Goal: Book appointment/travel/reservation

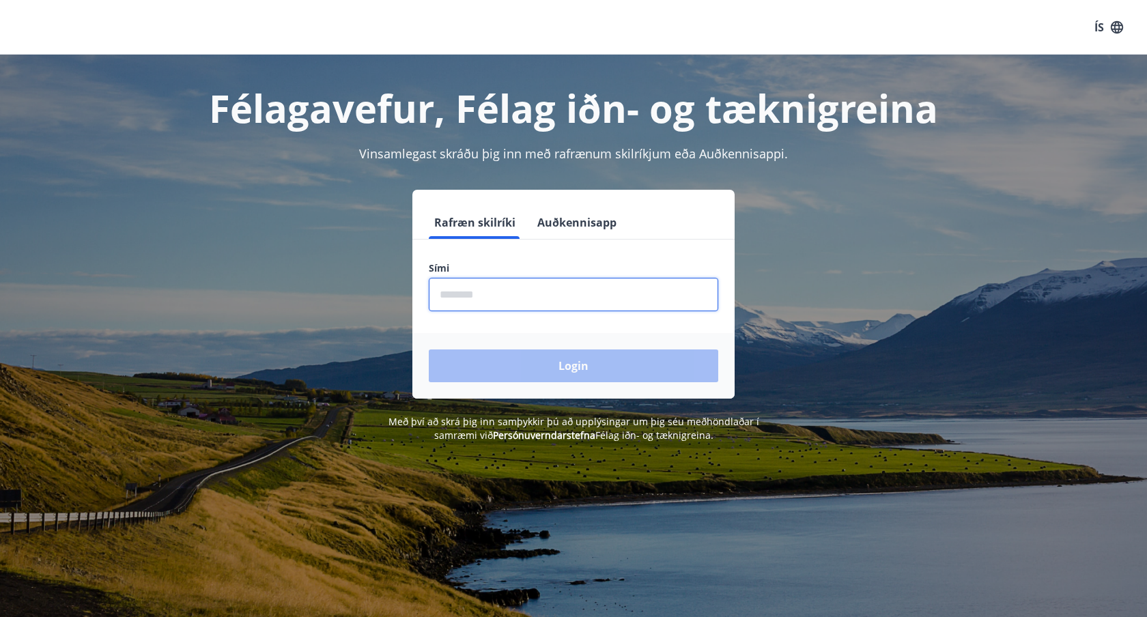
click at [492, 288] on input "phone" at bounding box center [574, 294] width 290 height 33
type input "********"
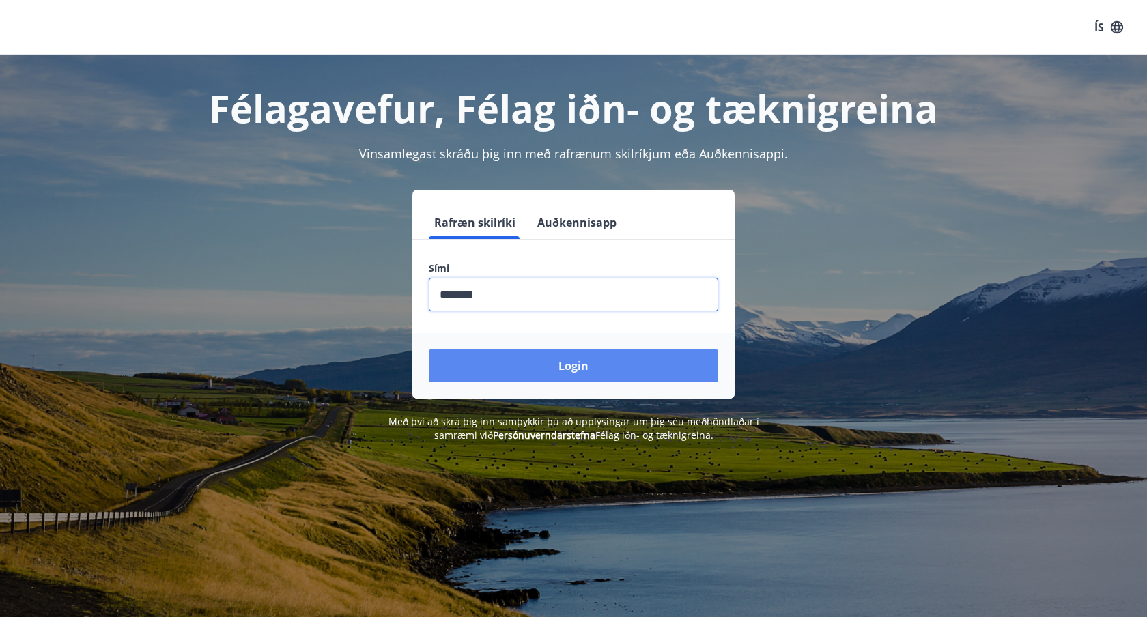
click at [550, 378] on button "Login" at bounding box center [574, 366] width 290 height 33
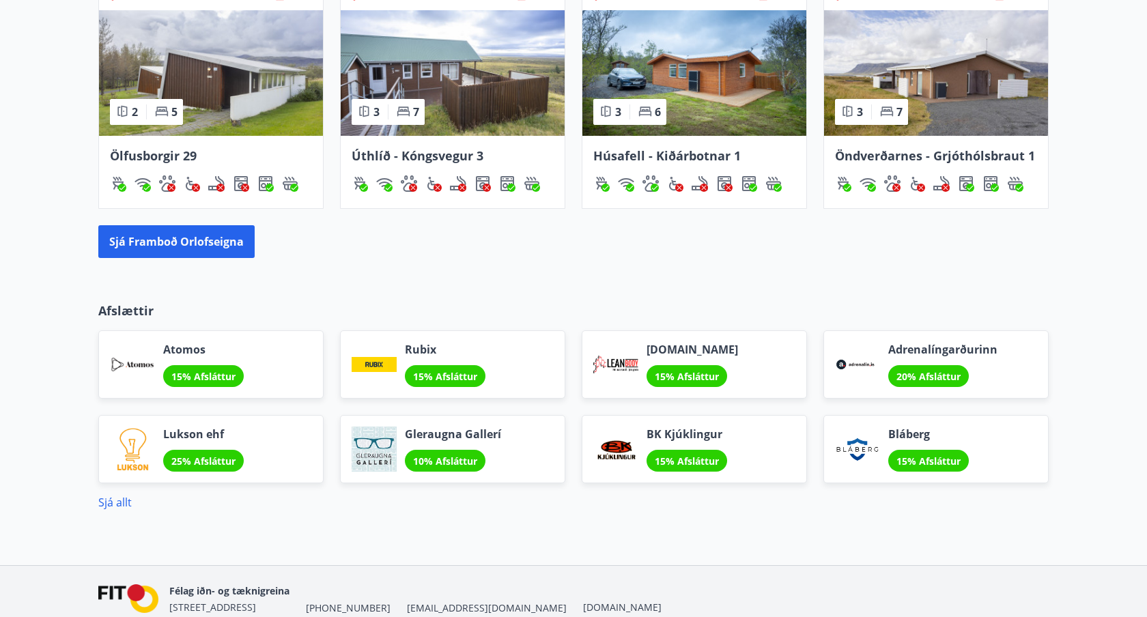
scroll to position [981, 0]
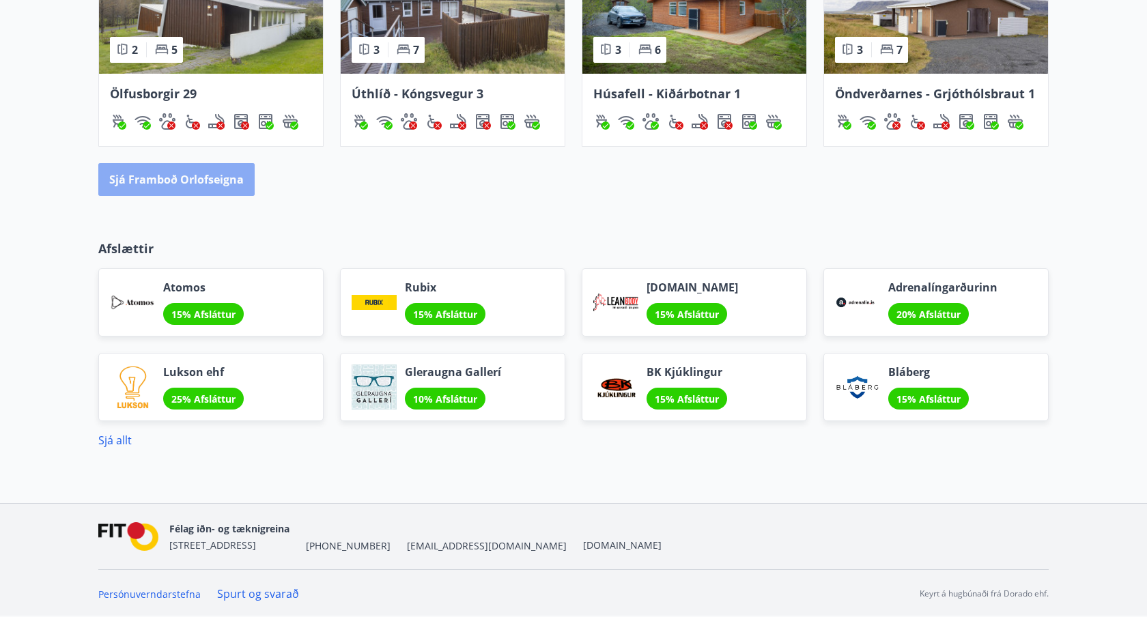
click at [182, 188] on button "Sjá framboð orlofseigna" at bounding box center [176, 179] width 156 height 33
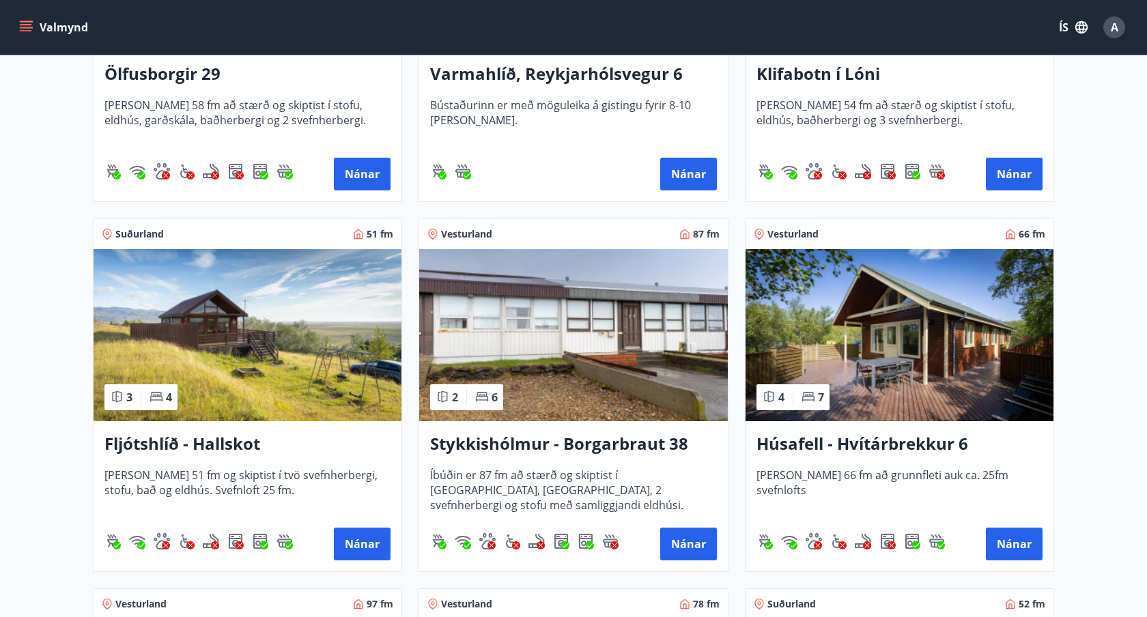
scroll to position [472, 0]
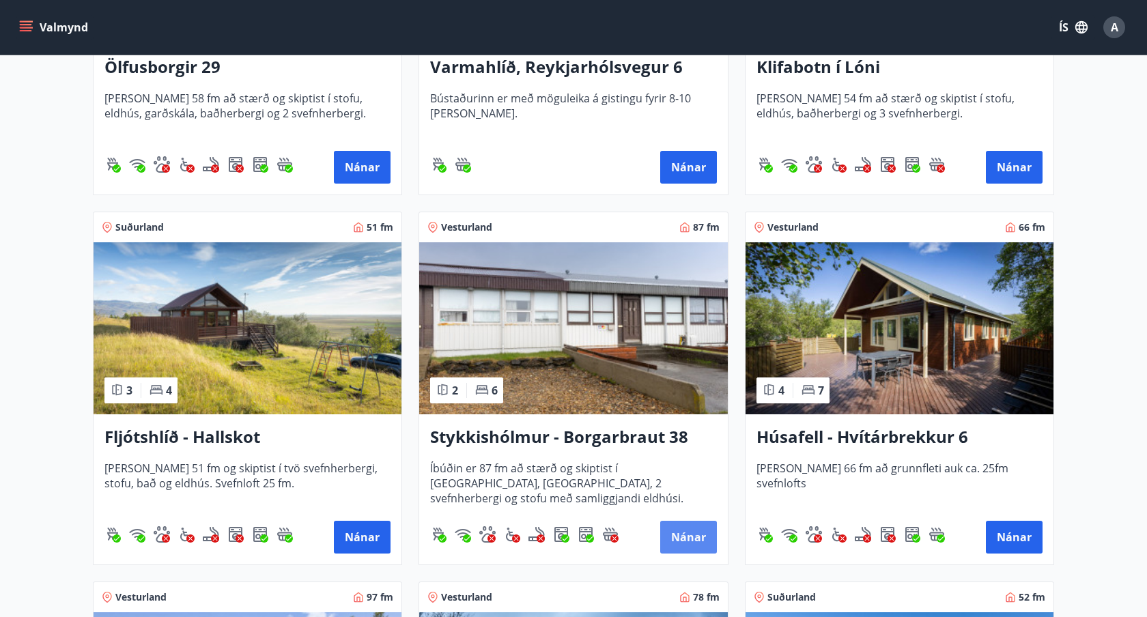
click at [684, 542] on button "Nánar" at bounding box center [688, 537] width 57 height 33
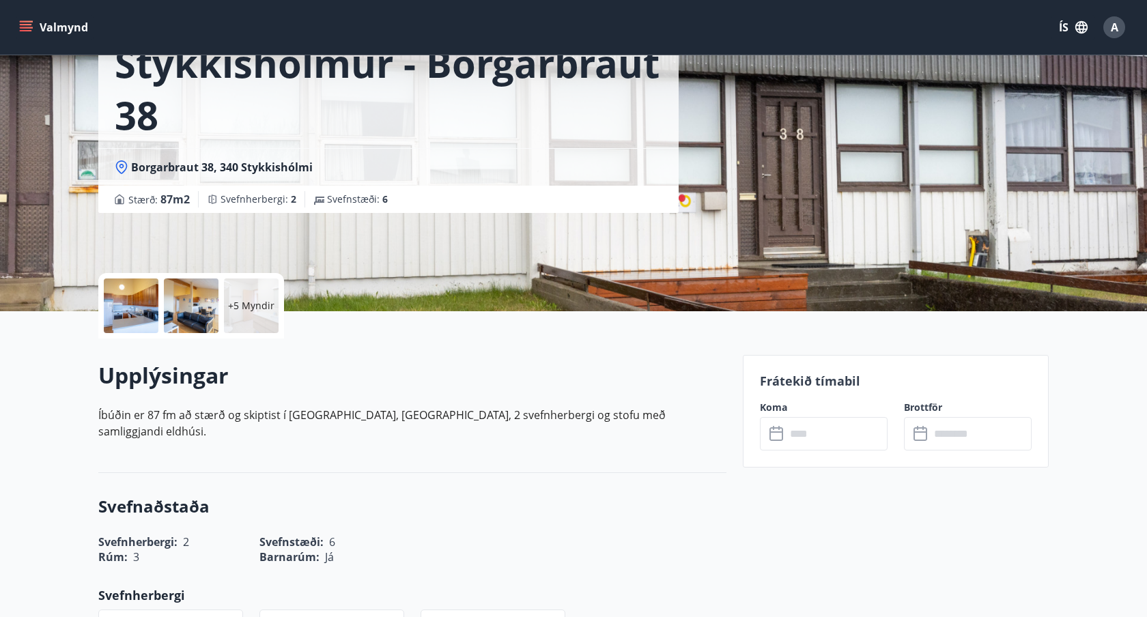
scroll to position [109, 0]
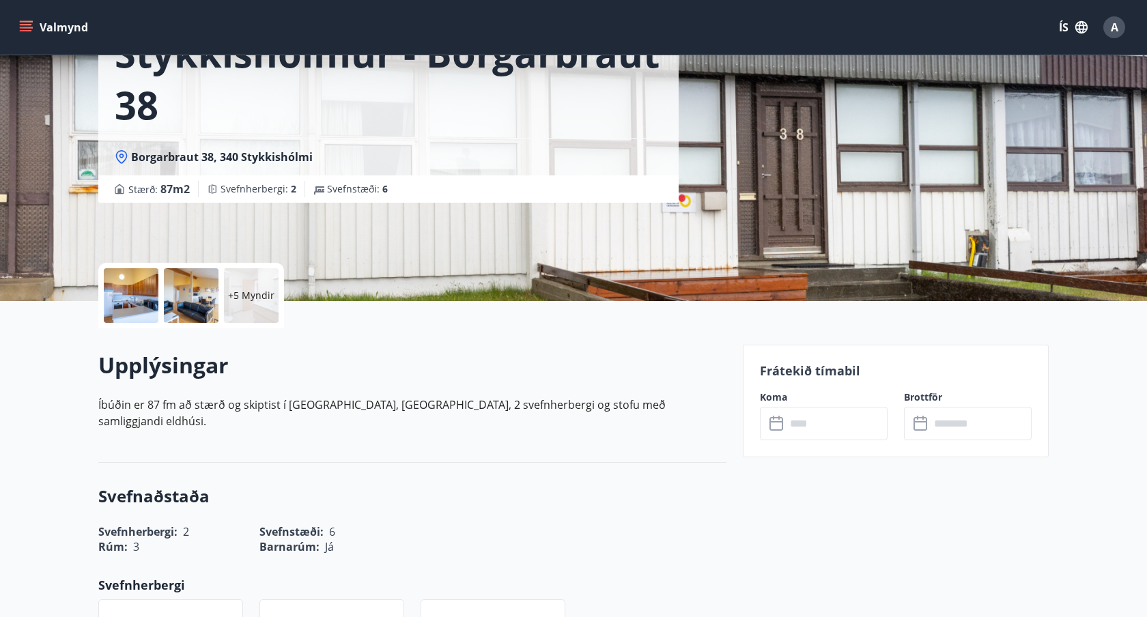
click at [776, 424] on icon at bounding box center [778, 424] width 16 height 16
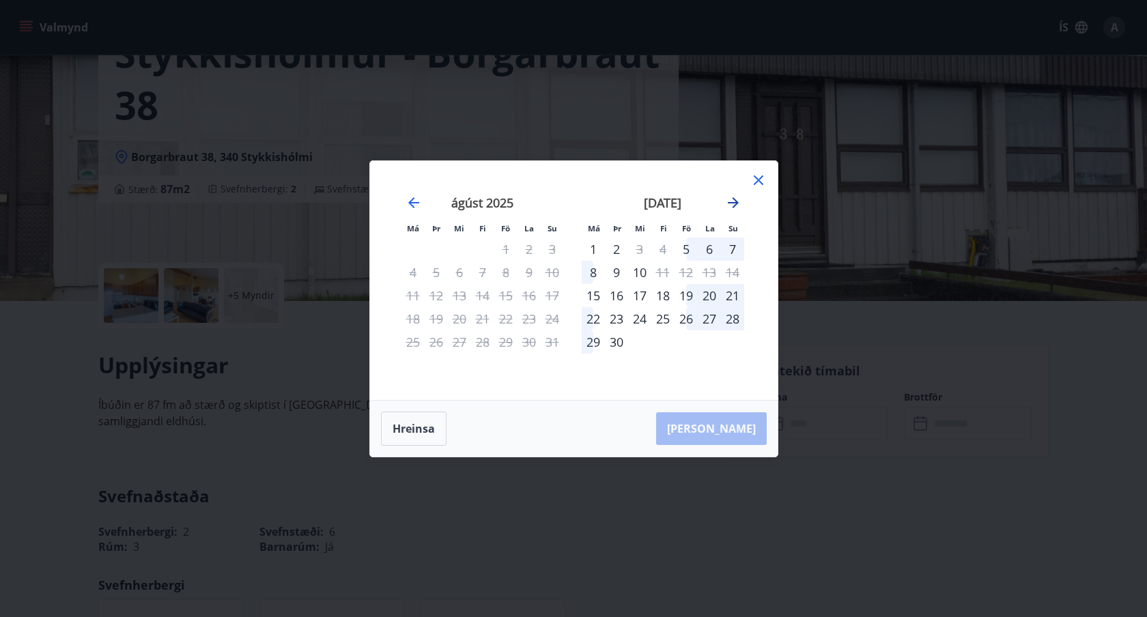
click at [733, 204] on icon "Move forward to switch to the next month." at bounding box center [733, 203] width 16 height 16
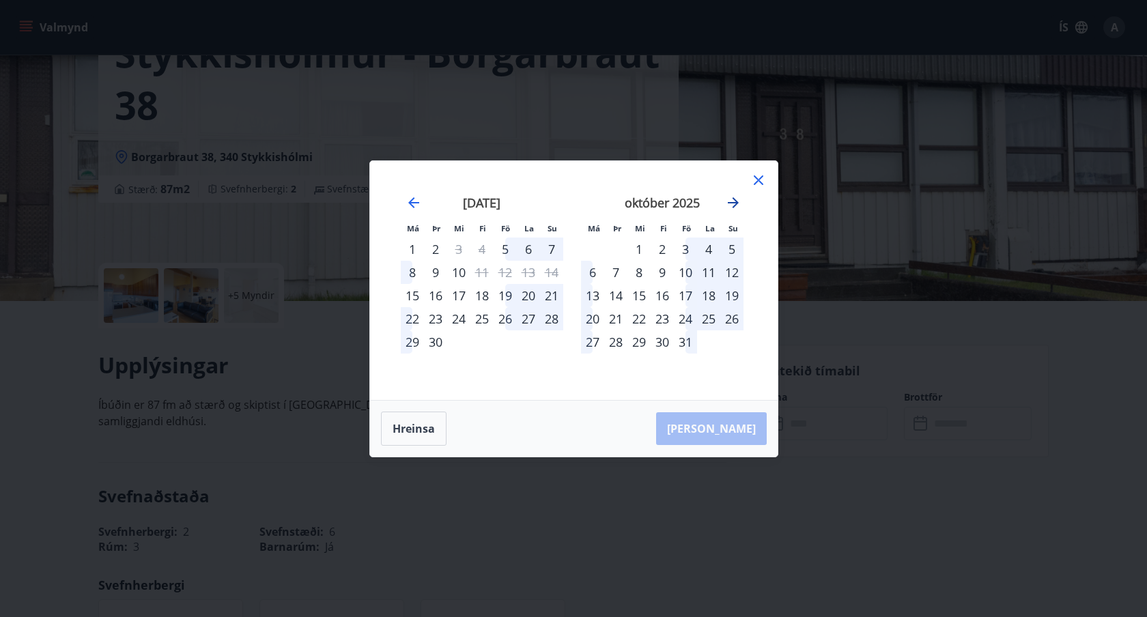
click at [733, 204] on icon "Move forward to switch to the next month." at bounding box center [733, 203] width 16 height 16
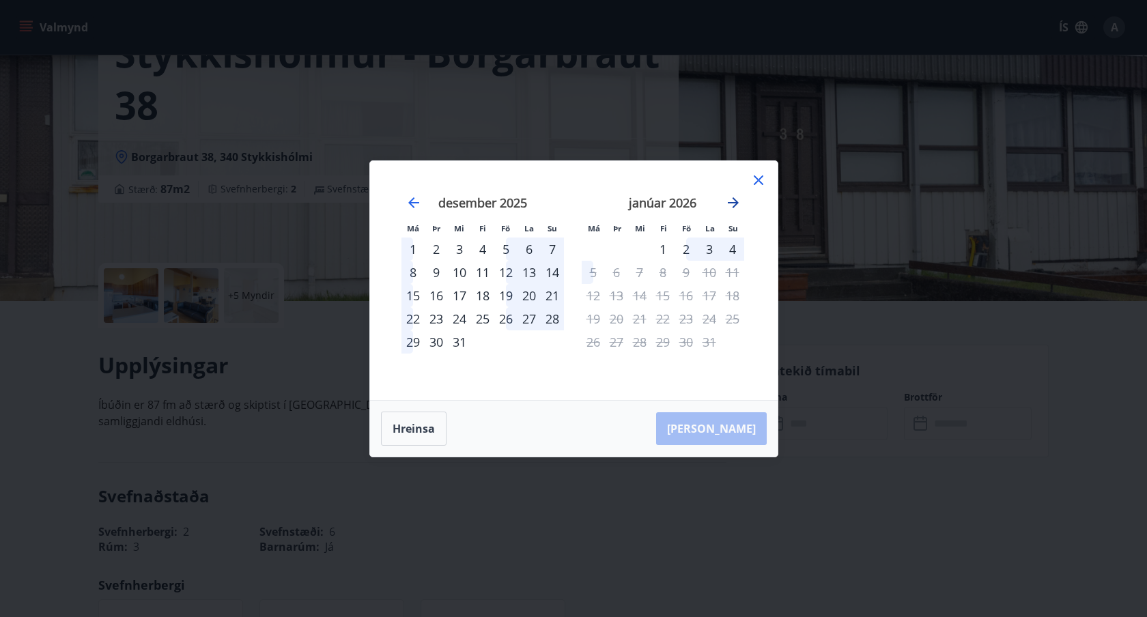
click at [733, 204] on icon "Move forward to switch to the next month." at bounding box center [733, 203] width 16 height 16
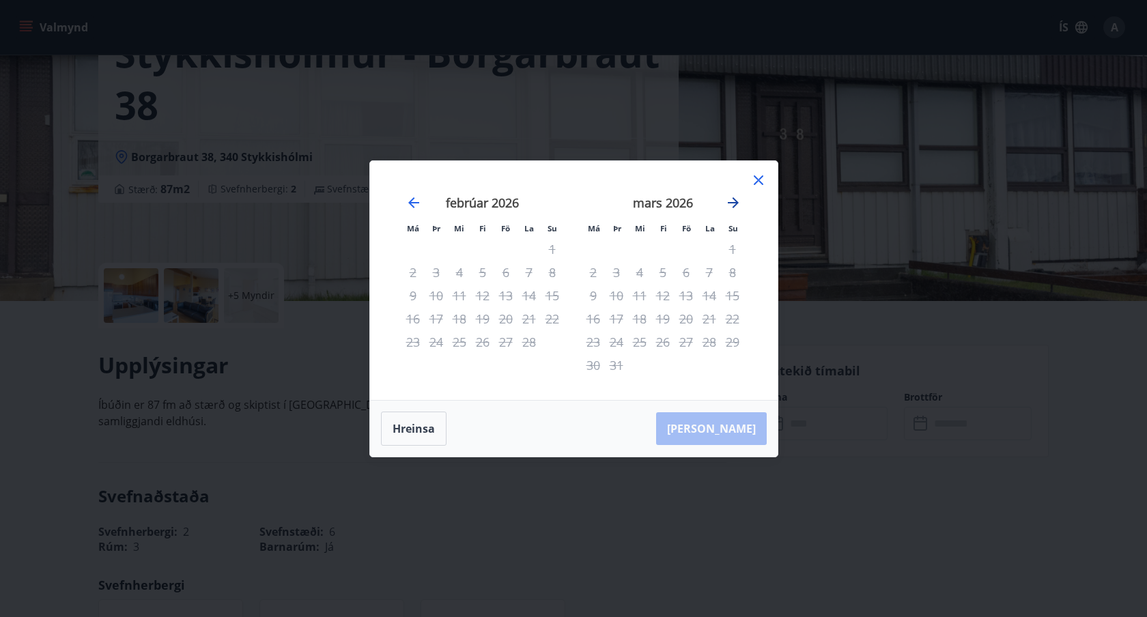
click at [733, 204] on icon "Move forward to switch to the next month." at bounding box center [733, 203] width 16 height 16
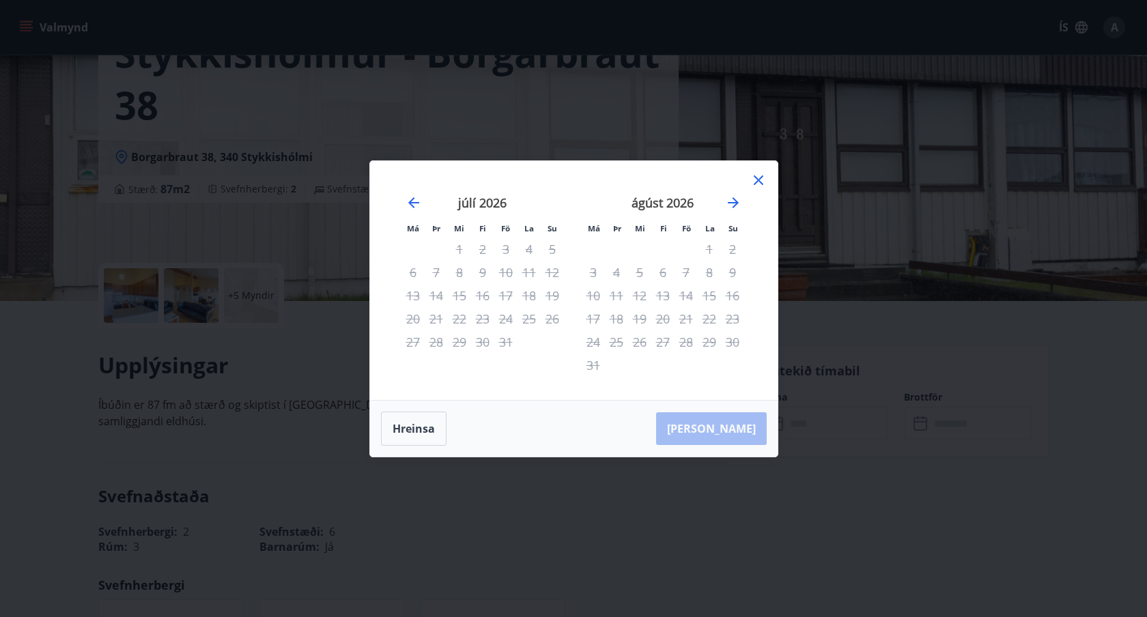
click at [757, 184] on icon at bounding box center [759, 180] width 16 height 16
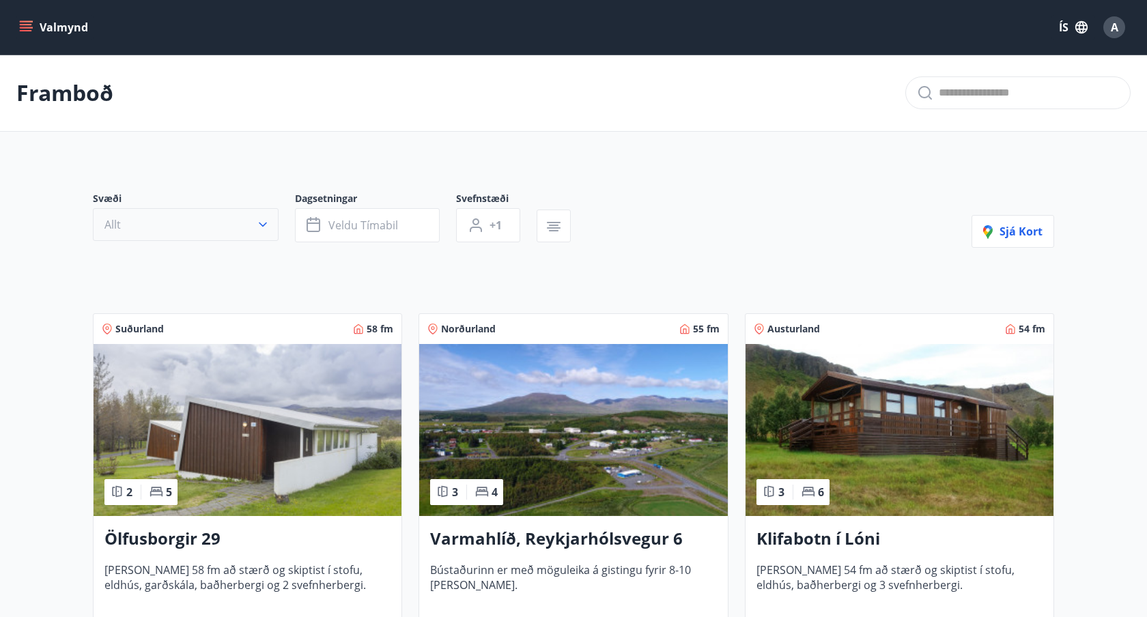
click at [240, 228] on button "Allt" at bounding box center [186, 224] width 186 height 33
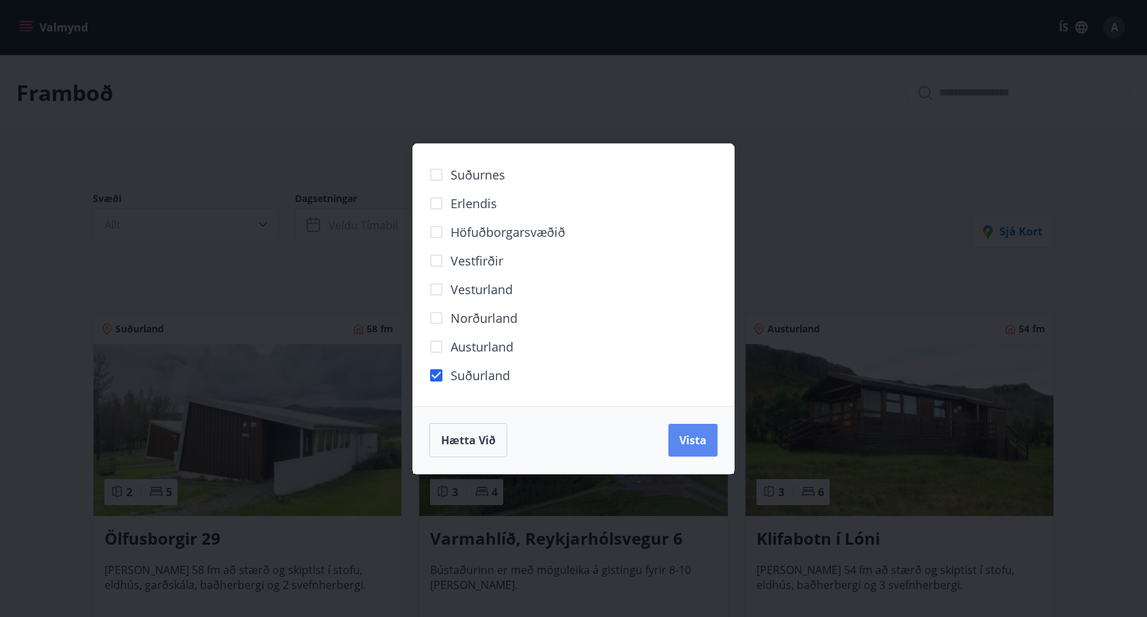
click at [680, 445] on span "Vista" at bounding box center [693, 440] width 27 height 15
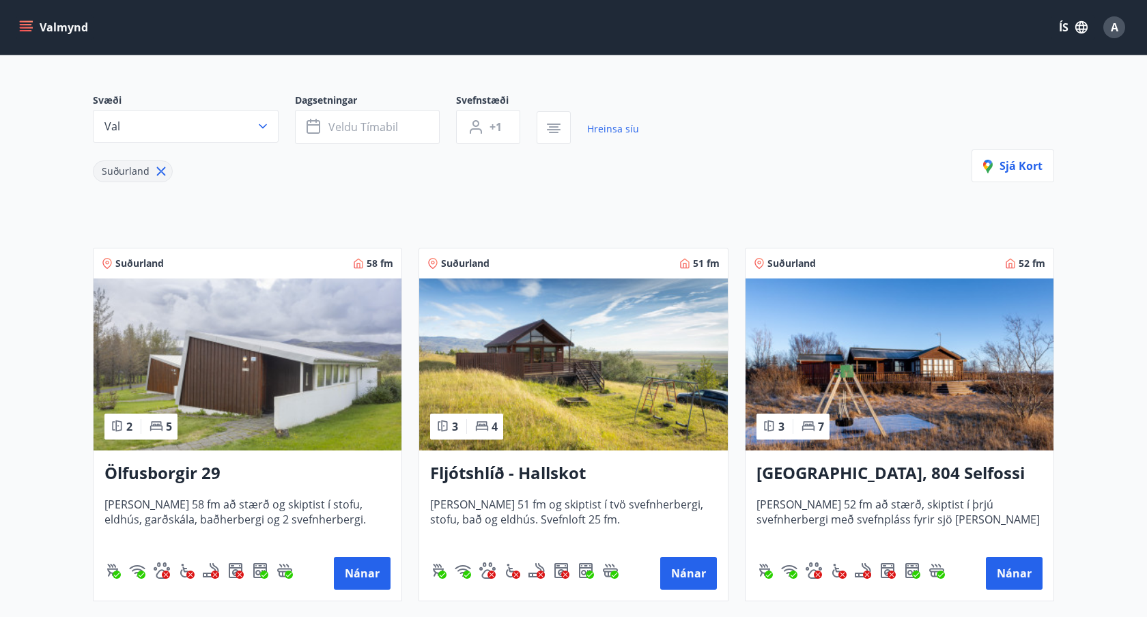
scroll to position [66, 0]
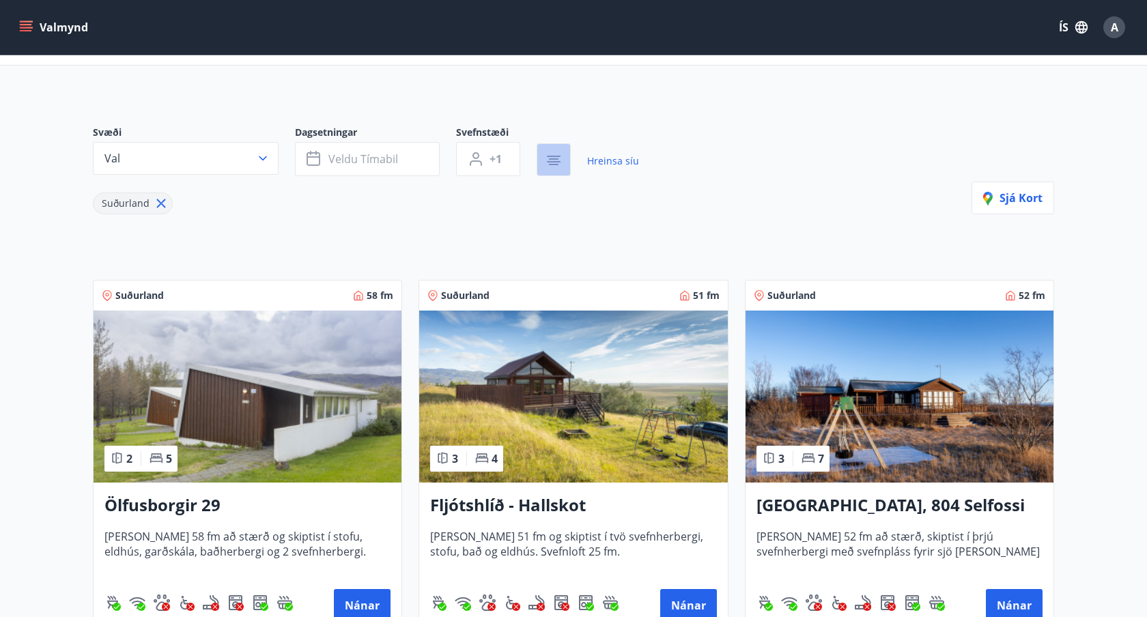
click at [552, 151] on button "button" at bounding box center [554, 159] width 34 height 33
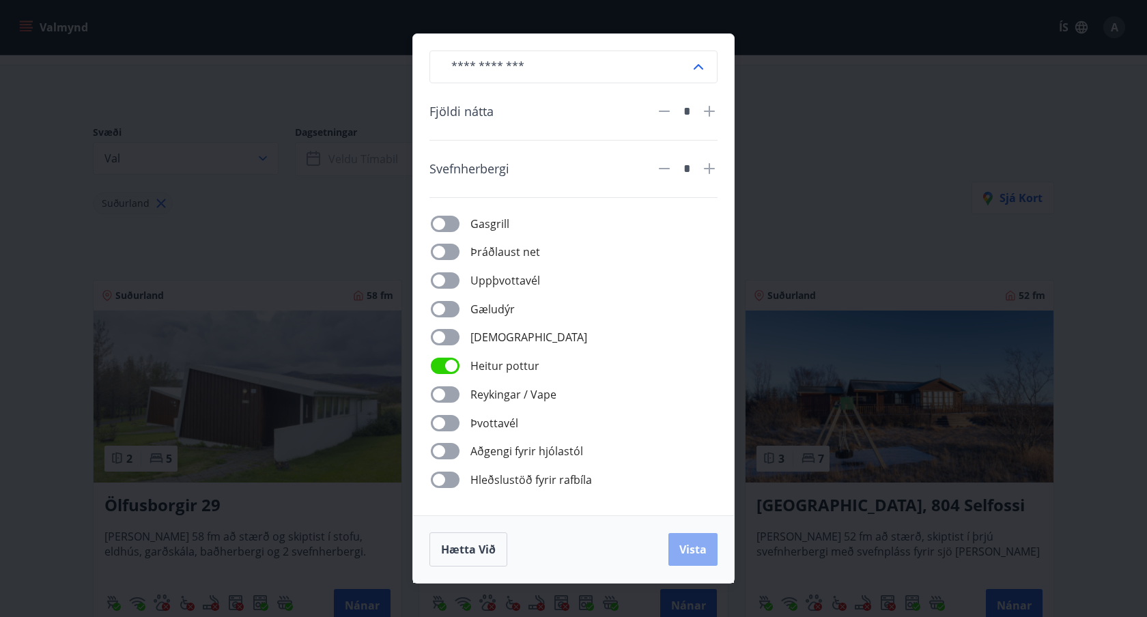
click at [681, 552] on span "Vista" at bounding box center [693, 549] width 27 height 15
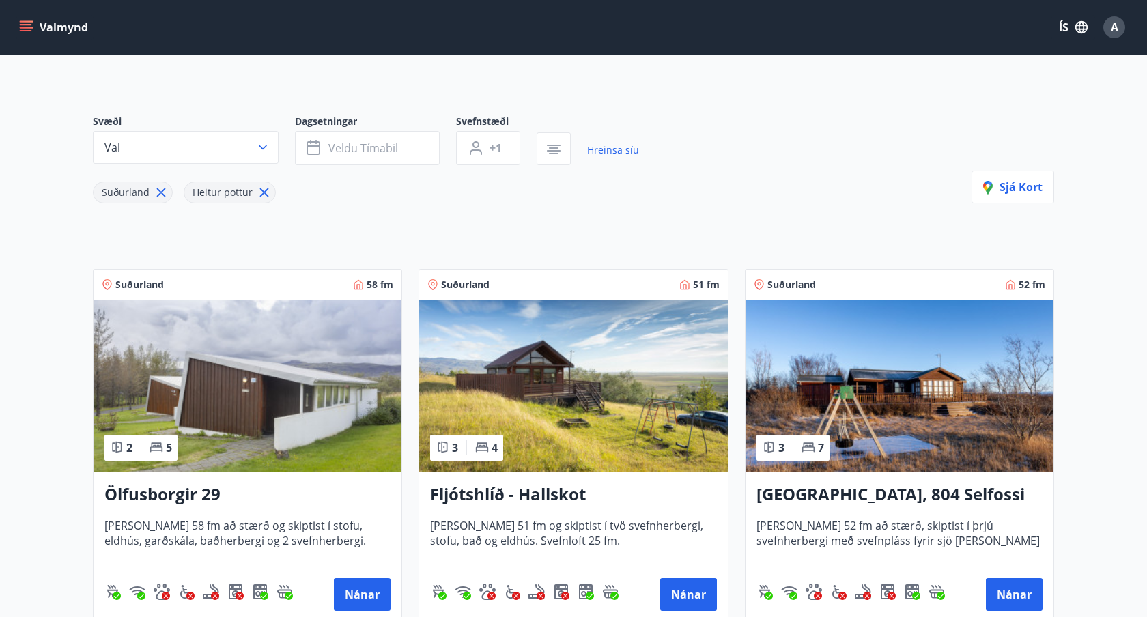
scroll to position [78, 0]
click at [393, 140] on span "Veldu tímabil" at bounding box center [363, 147] width 70 height 15
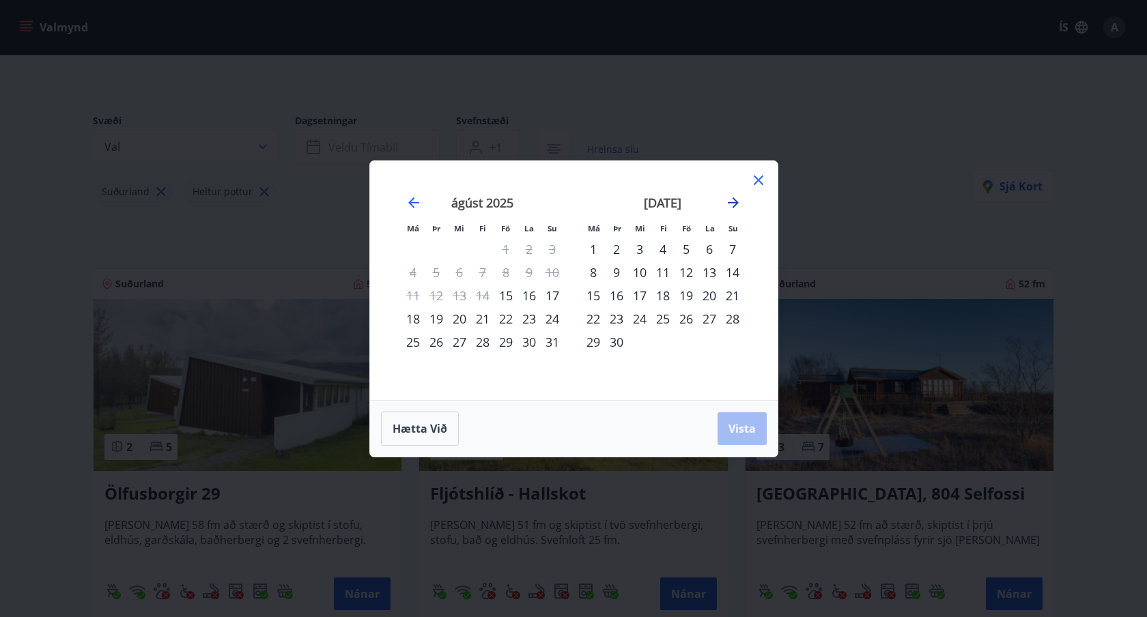
click at [732, 204] on icon "Move forward to switch to the next month." at bounding box center [733, 203] width 16 height 16
click at [760, 183] on icon at bounding box center [759, 180] width 16 height 16
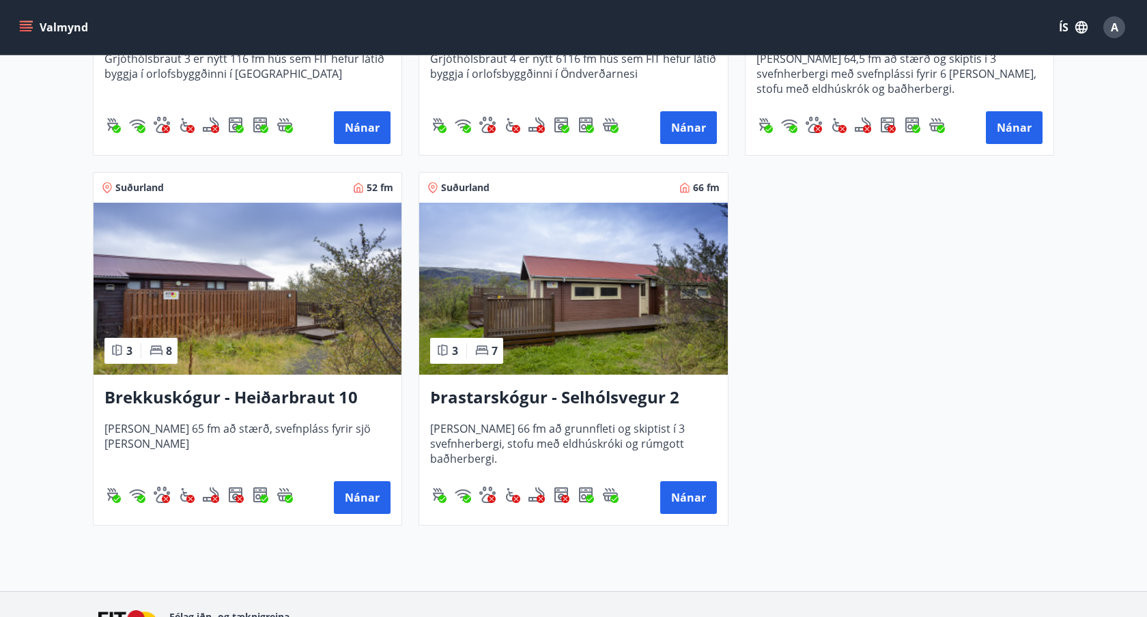
scroll to position [1744, 0]
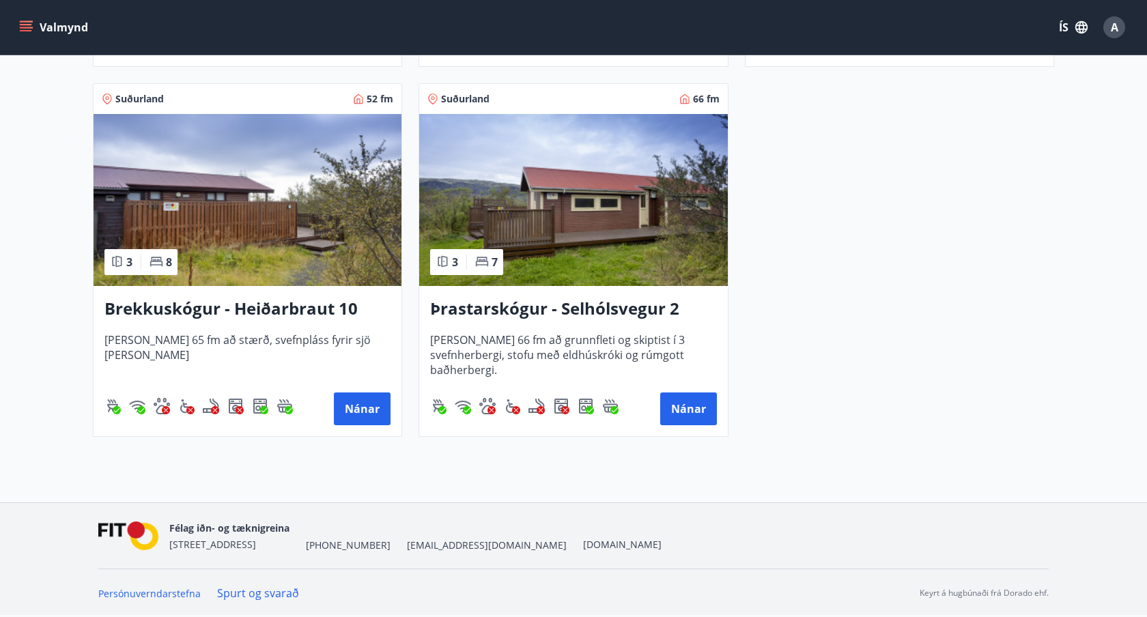
click at [213, 212] on img at bounding box center [248, 200] width 308 height 172
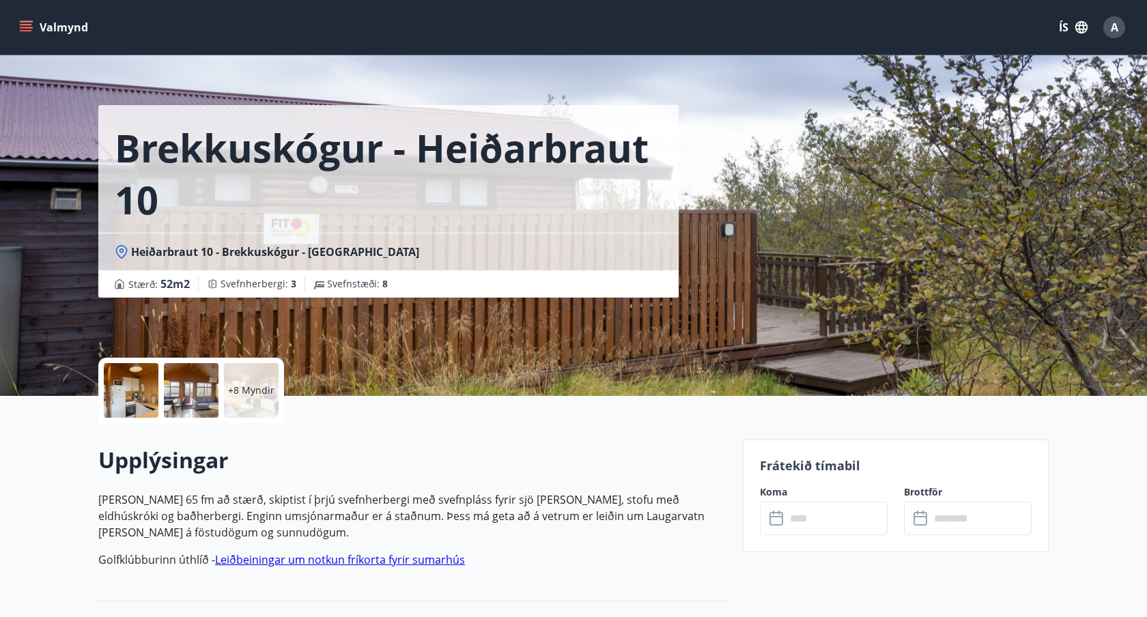
scroll to position [16, 0]
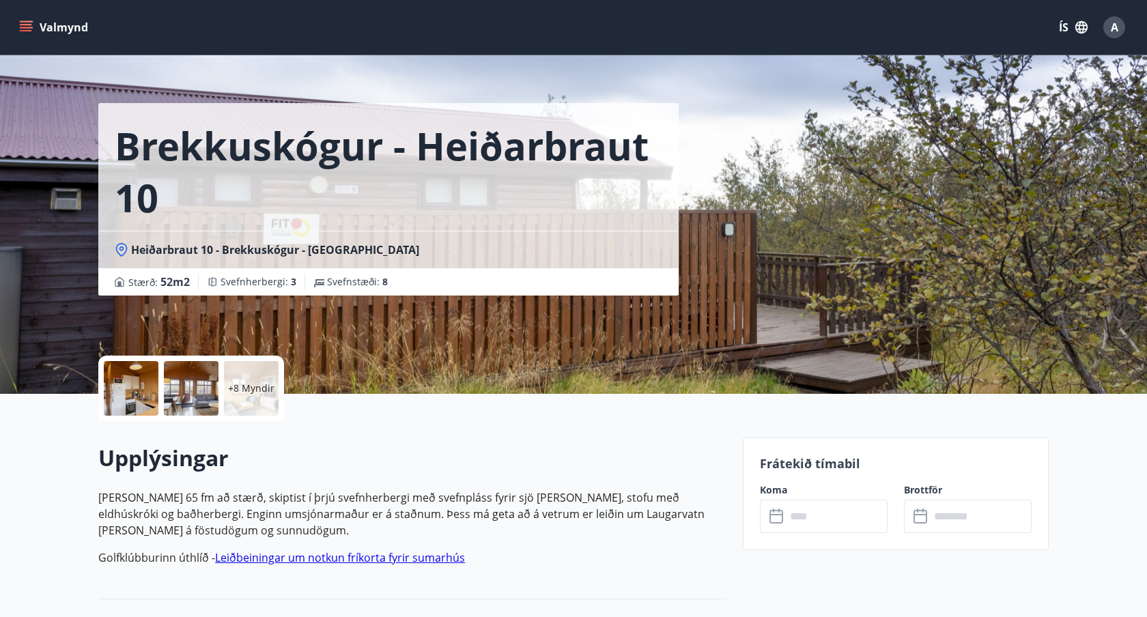
click at [138, 384] on div at bounding box center [131, 388] width 55 height 55
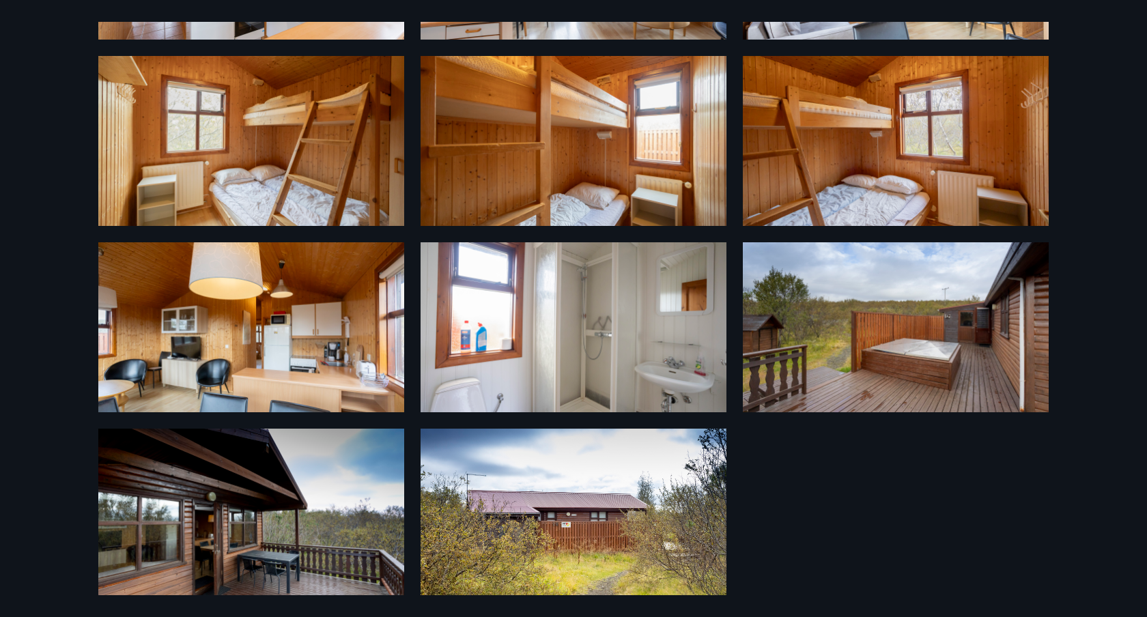
scroll to position [389, 0]
